Goal: Transaction & Acquisition: Purchase product/service

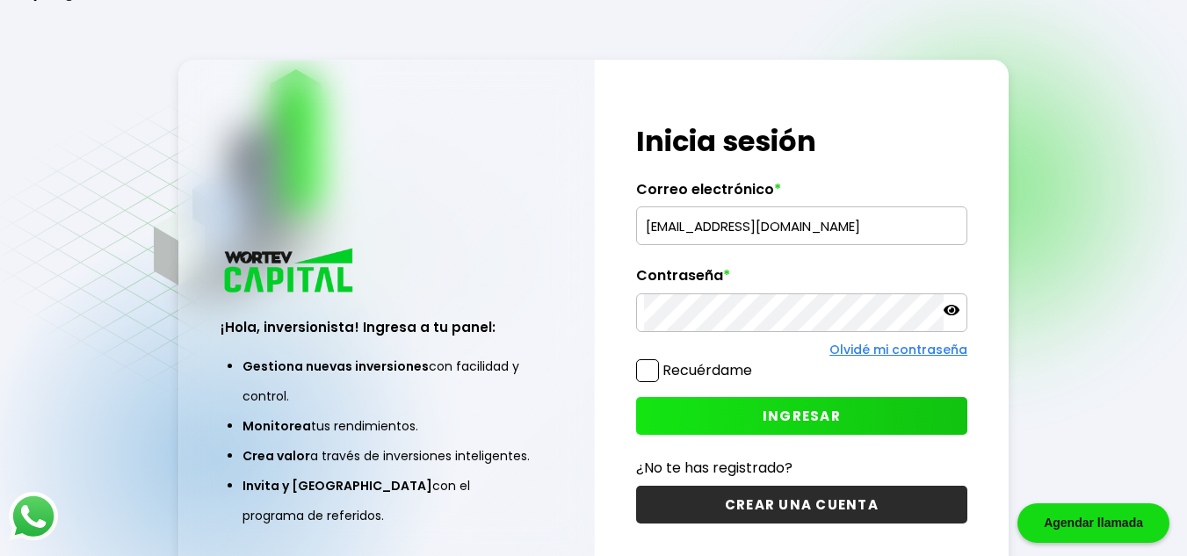
click at [801, 228] on input "mangelesv88@gmail.com" at bounding box center [801, 225] width 315 height 37
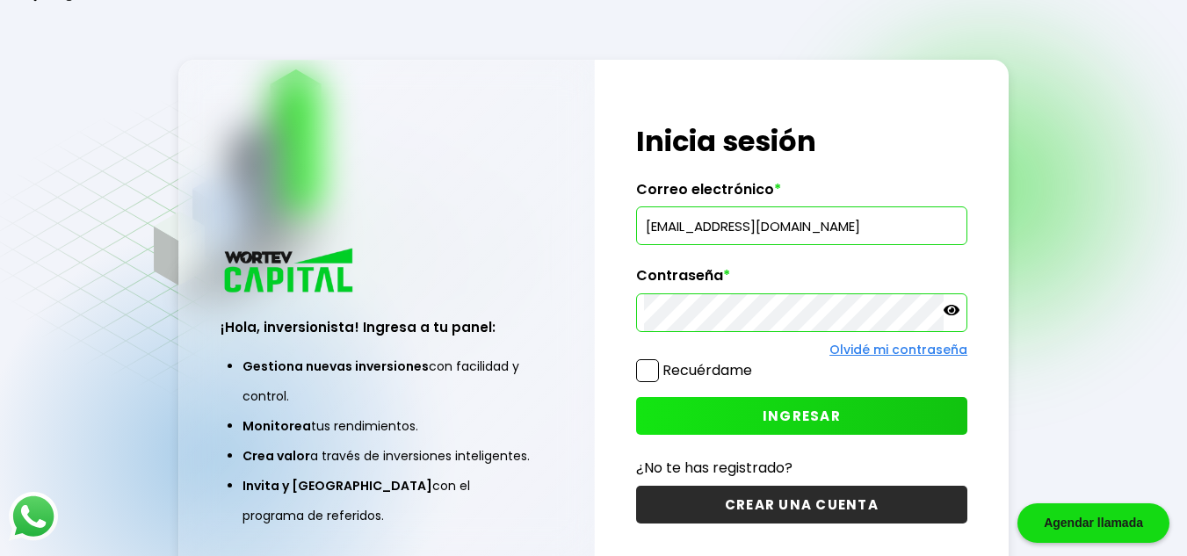
type input "chris.rotten@gmail.com"
click at [784, 421] on span "INGRESAR" at bounding box center [801, 416] width 78 height 18
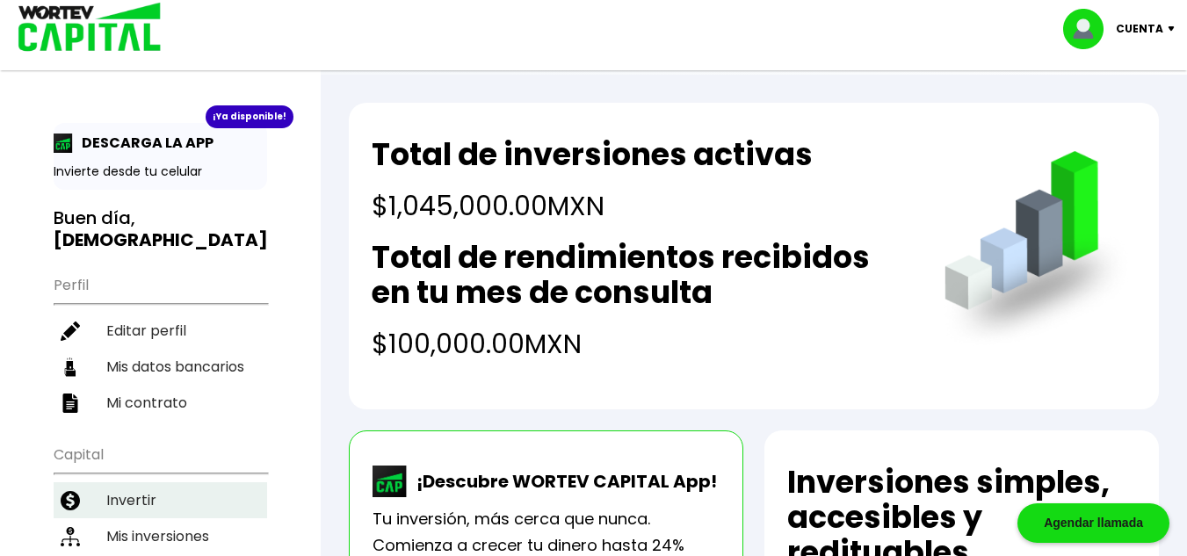
click at [139, 482] on li "Invertir" at bounding box center [160, 500] width 213 height 36
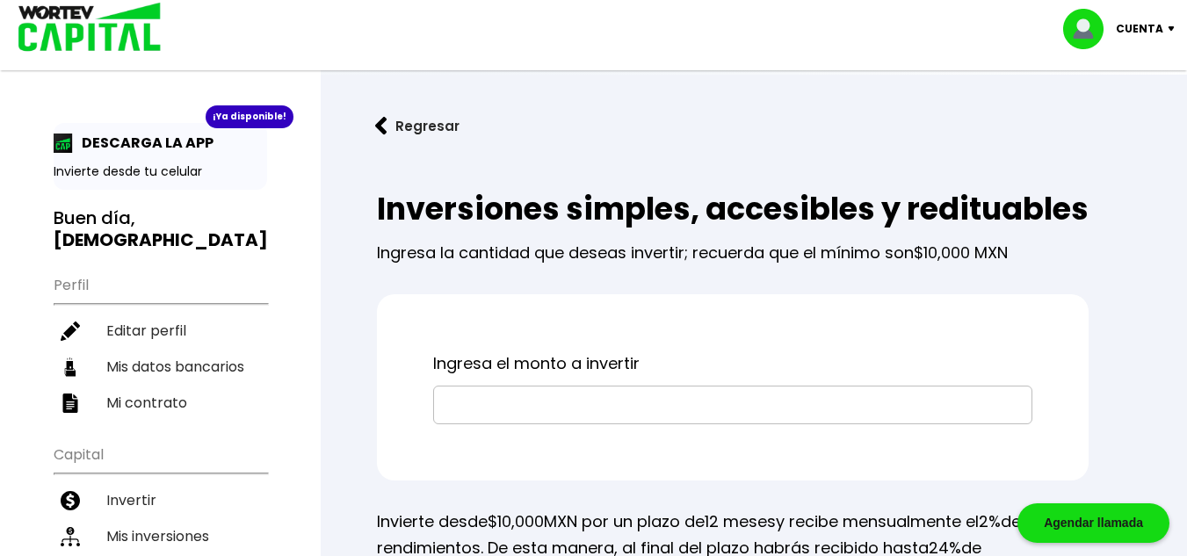
click at [552, 423] on input "text" at bounding box center [732, 405] width 583 height 37
type input "$65,000"
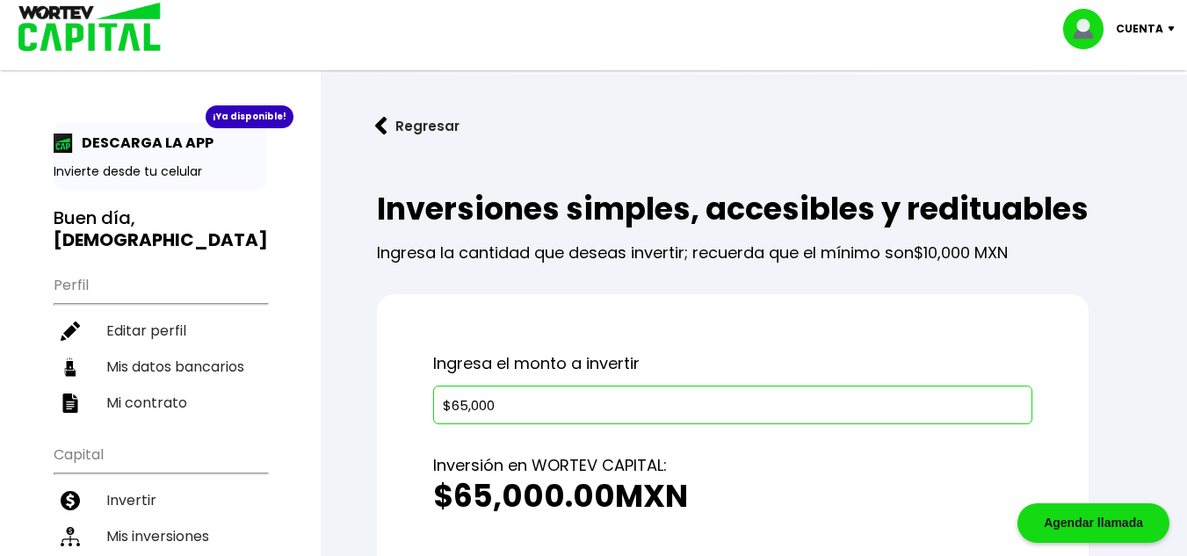
scroll to position [176, 0]
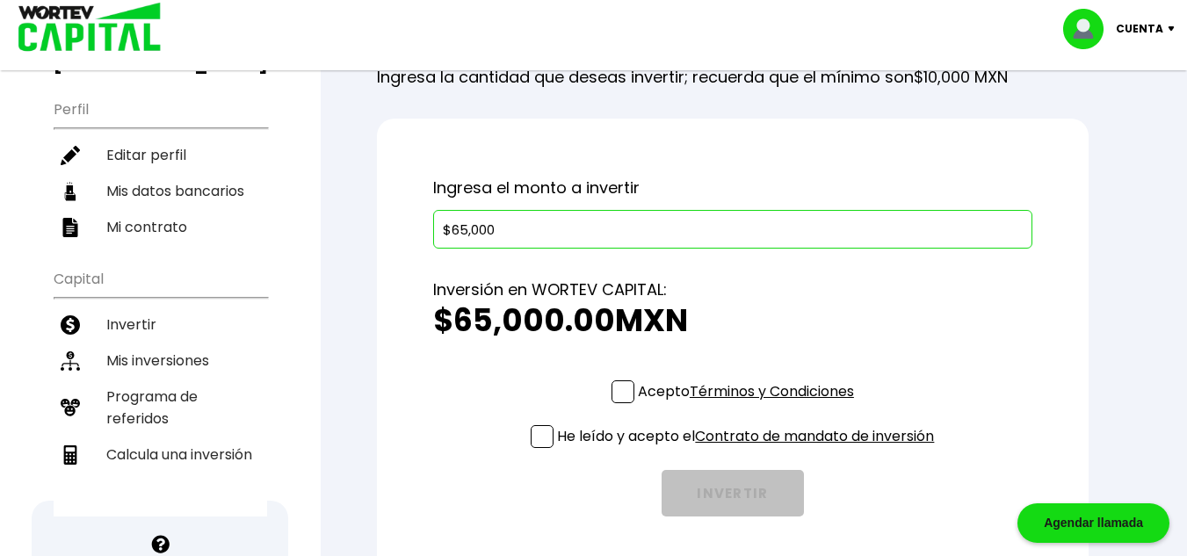
click at [618, 403] on span at bounding box center [622, 391] width 23 height 23
click at [749, 405] on input "Acepto Términos y Condiciones" at bounding box center [749, 405] width 0 height 0
click at [544, 448] on span at bounding box center [542, 436] width 23 height 23
click at [749, 450] on input "He leído y acepto el Contrato de mandato de inversión" at bounding box center [749, 450] width 0 height 0
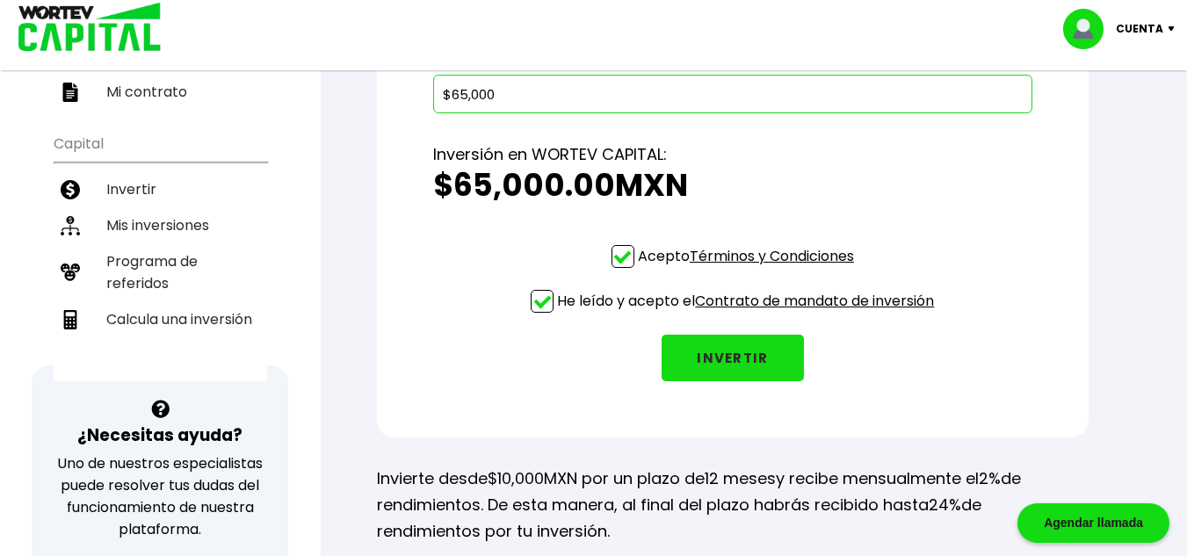
scroll to position [351, 0]
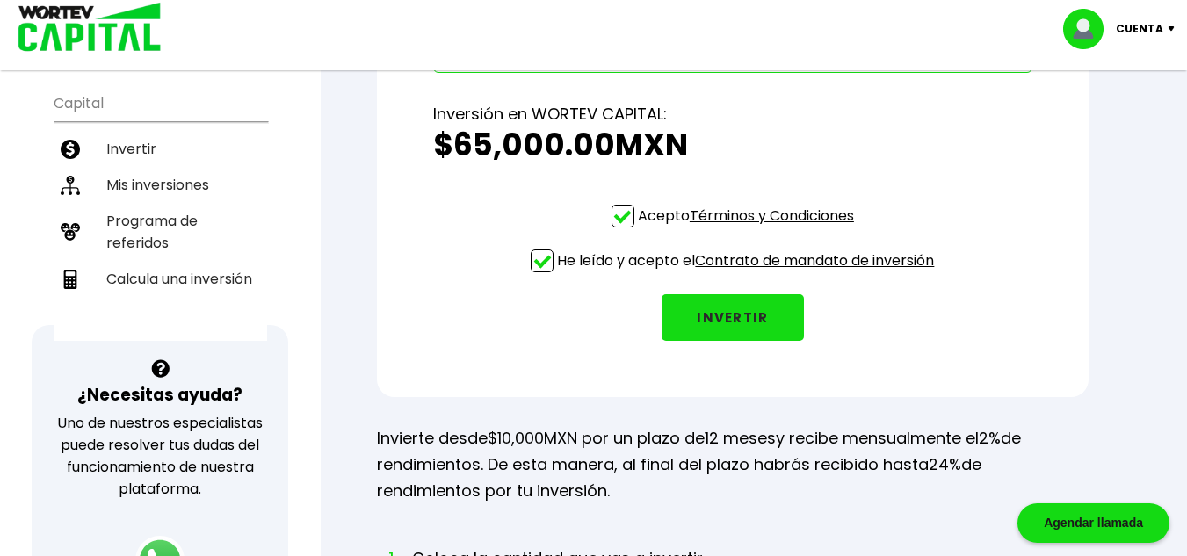
click at [750, 341] on button "INVERTIR" at bounding box center [732, 317] width 142 height 47
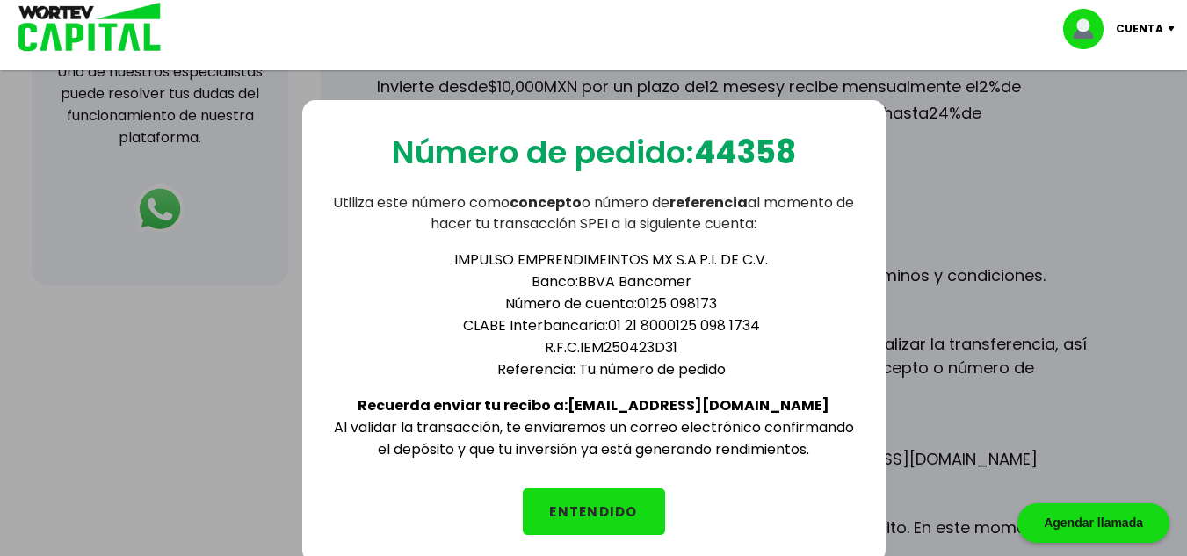
scroll to position [527, 0]
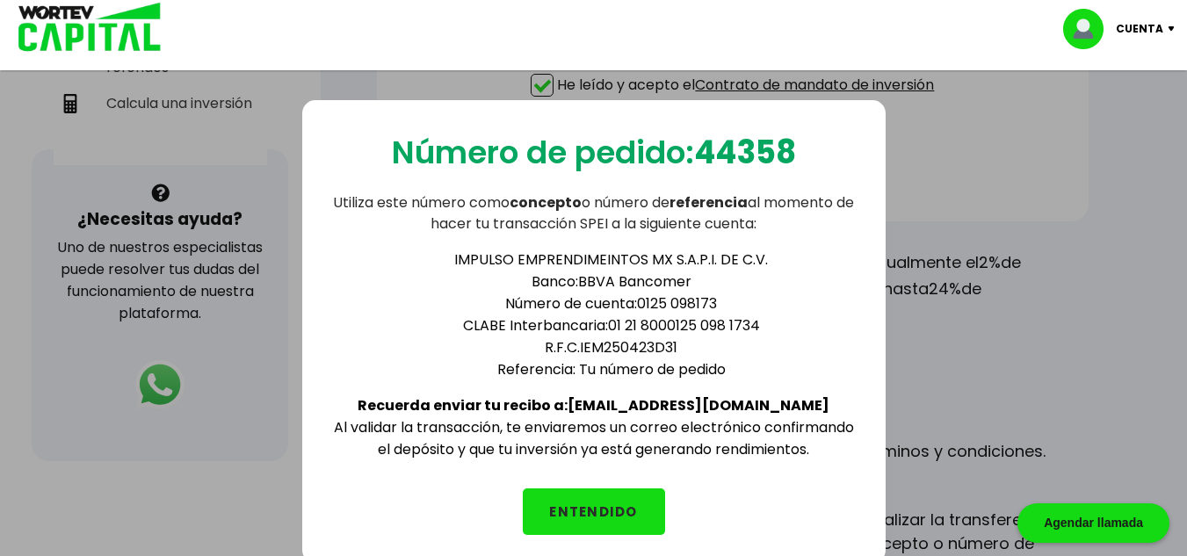
click at [187, 344] on div "Número de pedido: 44358 Utiliza este número como concepto o número de referenci…" at bounding box center [593, 334] width 1187 height 556
click at [591, 513] on button "ENTENDIDO" at bounding box center [594, 511] width 142 height 47
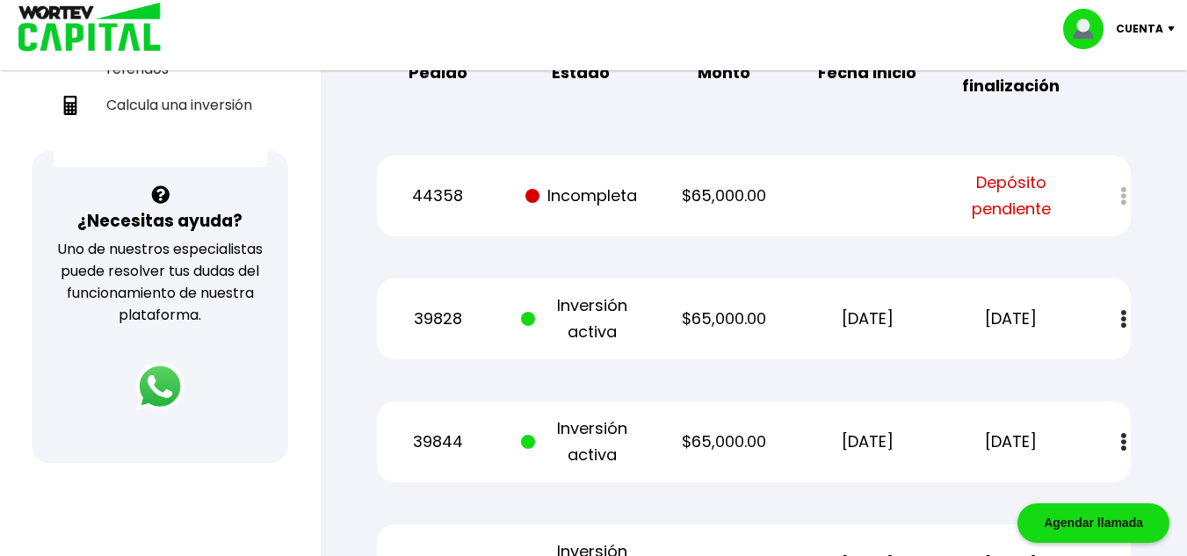
scroll to position [527, 0]
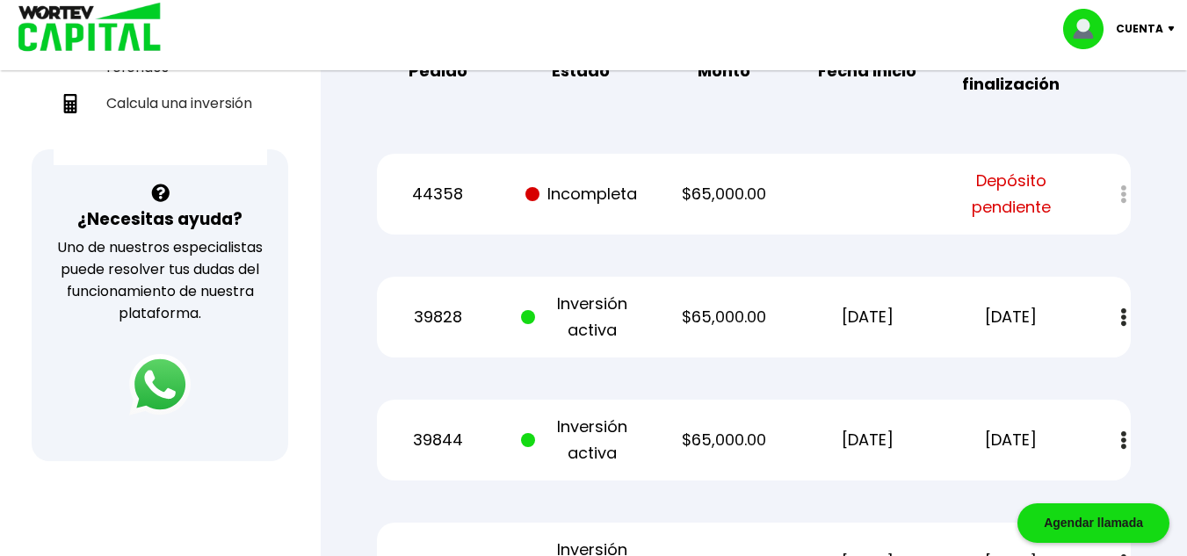
click at [160, 384] on img at bounding box center [159, 384] width 61 height 61
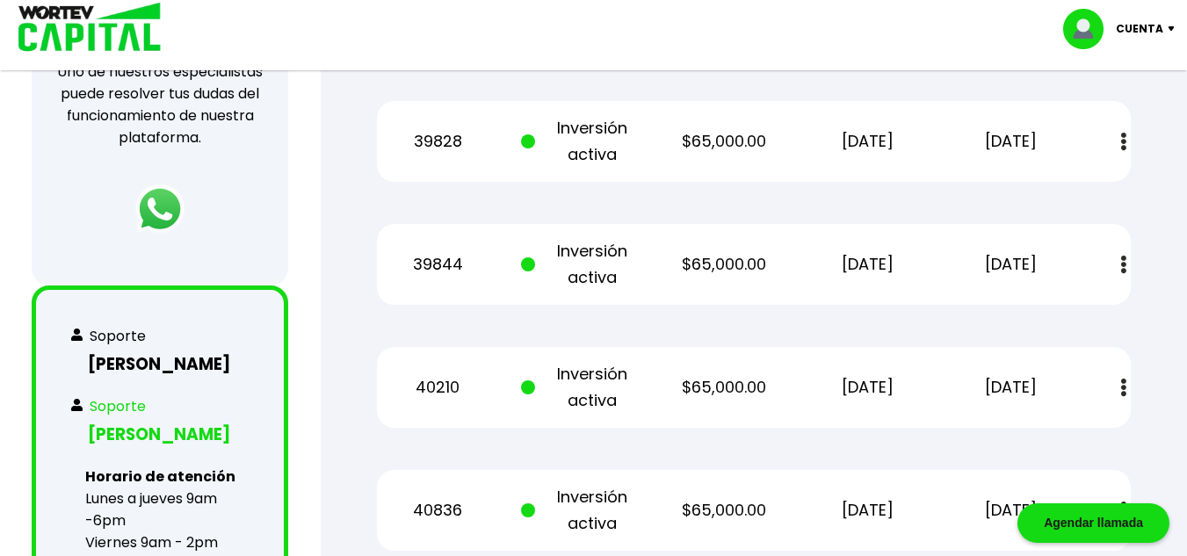
scroll to position [878, 0]
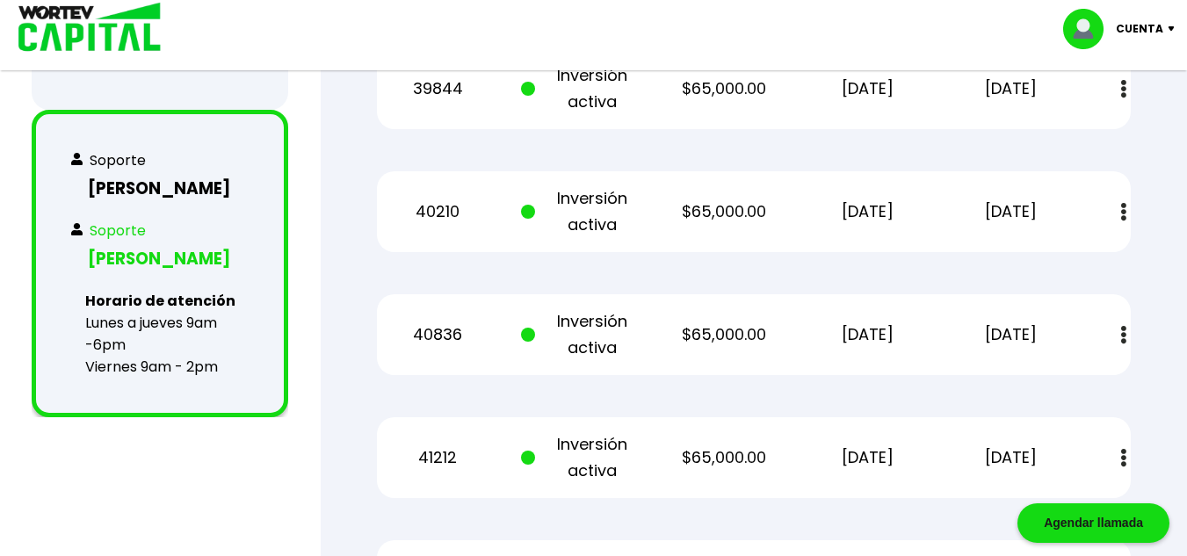
click at [148, 244] on link "Soporte Brenda Vargas" at bounding box center [159, 248] width 177 height 56
